Goal: Task Accomplishment & Management: Manage account settings

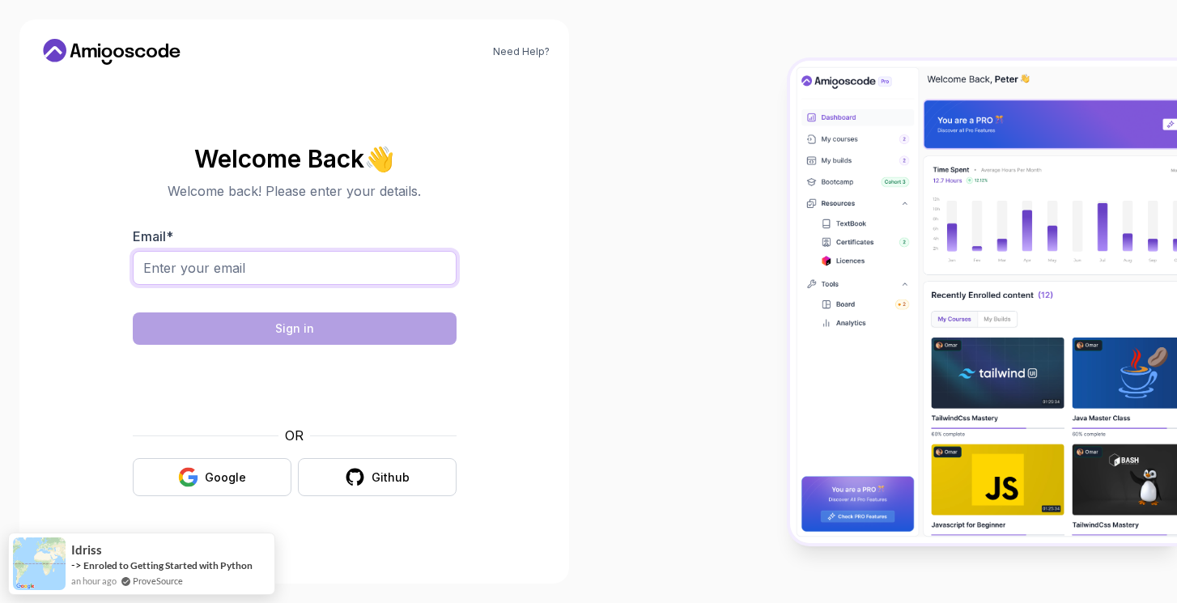
click at [387, 270] on input "Email *" at bounding box center [295, 268] width 324 height 34
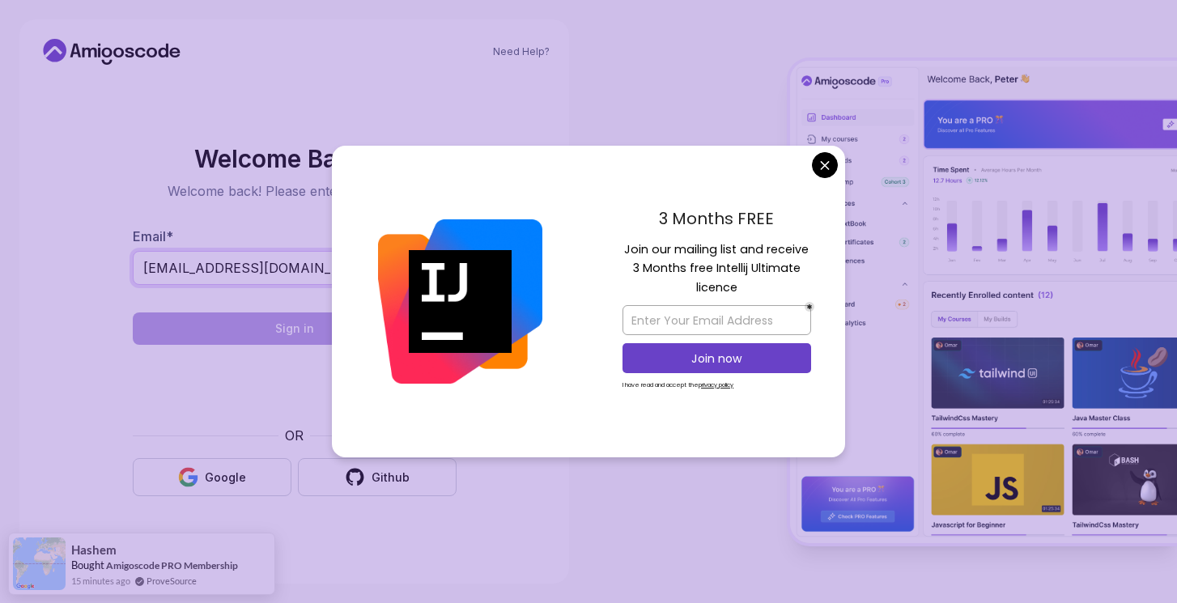
type input "[EMAIL_ADDRESS][DOMAIN_NAME]"
click at [825, 169] on body "Need Help? Welcome Back 👋 Welcome back! Please enter your details. Email * [EMA…" at bounding box center [588, 301] width 1177 height 603
